Goal: Information Seeking & Learning: Get advice/opinions

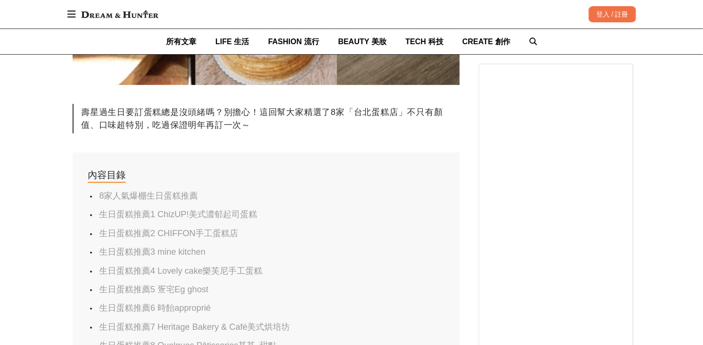
scroll to position [427, 0]
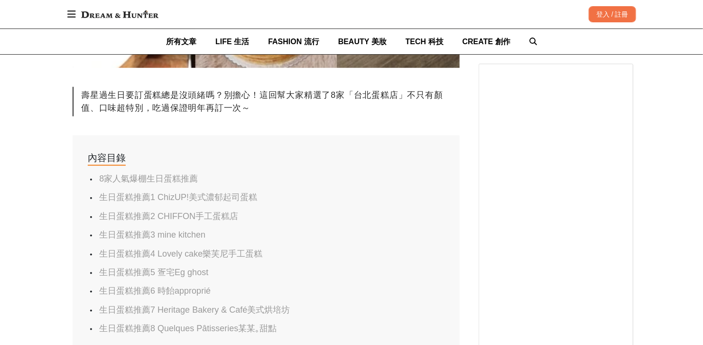
click at [142, 177] on link "8家人氣爆棚生日蛋糕推薦" at bounding box center [148, 178] width 99 height 9
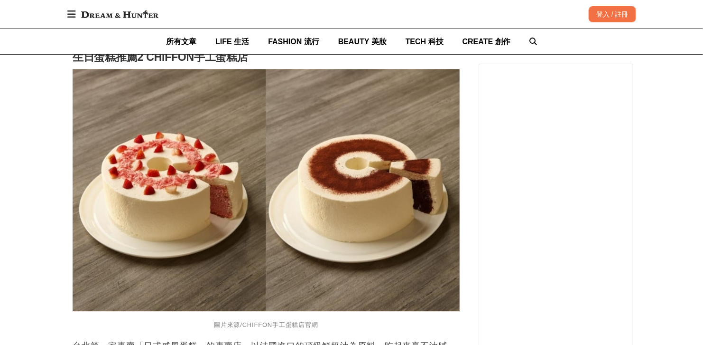
scroll to position [1116, 0]
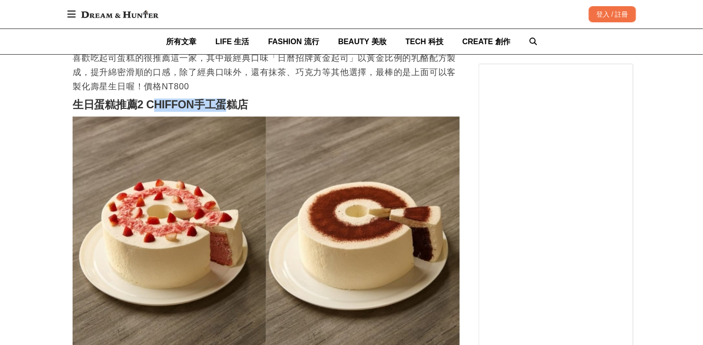
drag, startPoint x: 155, startPoint y: 105, endPoint x: 236, endPoint y: 107, distance: 81.2
click at [236, 107] on strong "生日蛋糕推薦2 CHIFFON手工蛋糕店" at bounding box center [161, 104] width 176 height 12
drag, startPoint x: 148, startPoint y: 102, endPoint x: 256, endPoint y: 107, distance: 108.3
click at [256, 107] on h2 "生日蛋糕推薦2 CHIFFON手工蛋糕店" at bounding box center [266, 104] width 387 height 13
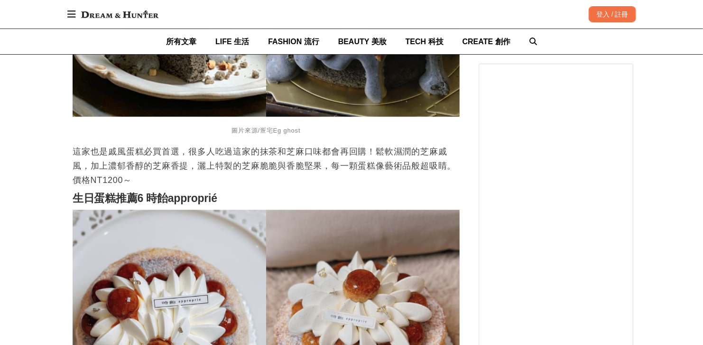
scroll to position [2398, 0]
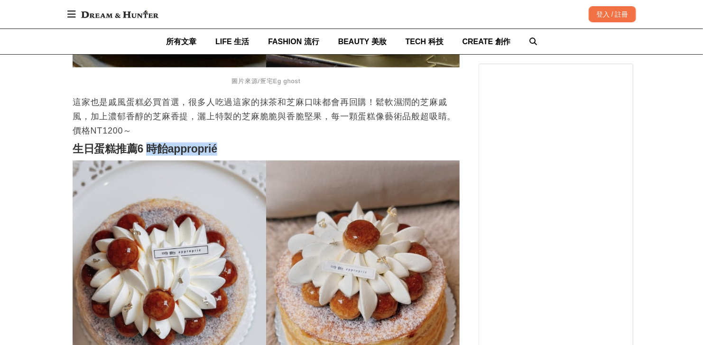
drag, startPoint x: 150, startPoint y: 149, endPoint x: 226, endPoint y: 151, distance: 76.0
click at [226, 151] on h2 "生日蛋糕推薦6 時飴approprié" at bounding box center [266, 148] width 387 height 13
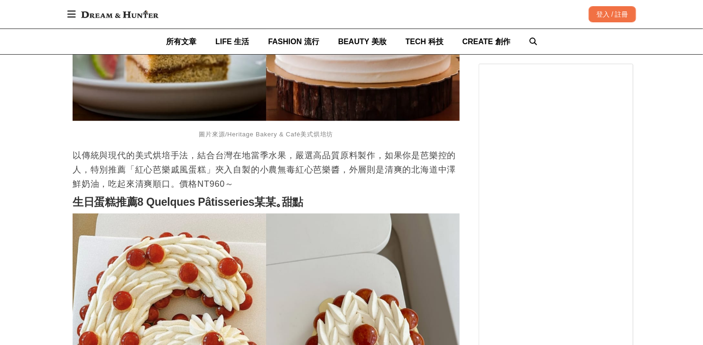
scroll to position [3110, 0]
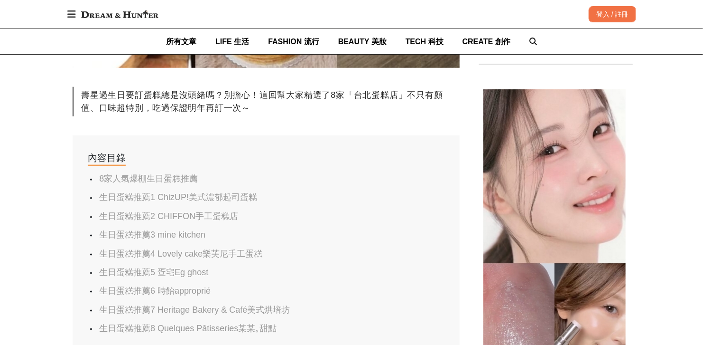
click at [138, 174] on link "8家人氣爆棚生日蛋糕推薦" at bounding box center [148, 178] width 99 height 9
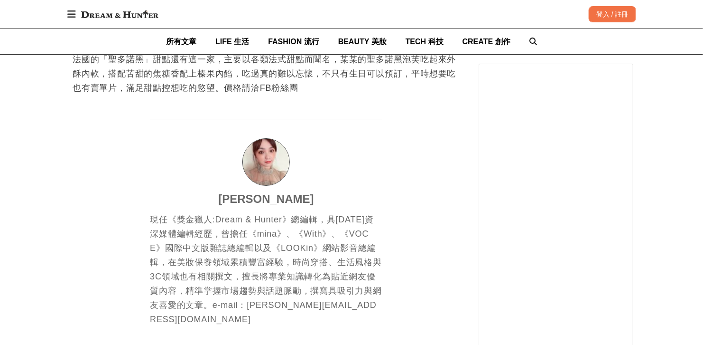
scroll to position [3489, 0]
